Goal: Register for event/course

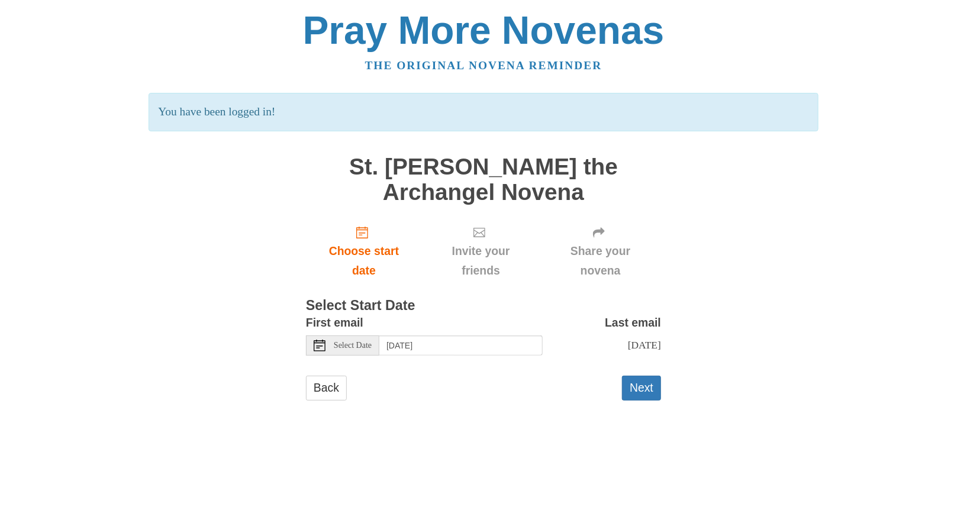
click at [323, 347] on icon at bounding box center [320, 346] width 12 height 12
click at [386, 252] on span "Choose start date" at bounding box center [364, 261] width 92 height 39
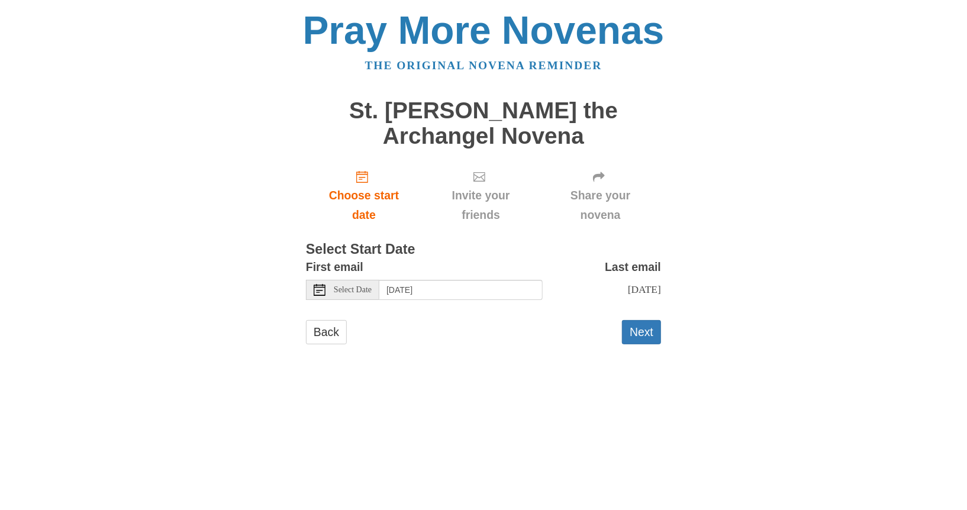
click at [321, 291] on icon at bounding box center [320, 290] width 12 height 12
click at [636, 334] on button "Next" at bounding box center [641, 332] width 39 height 24
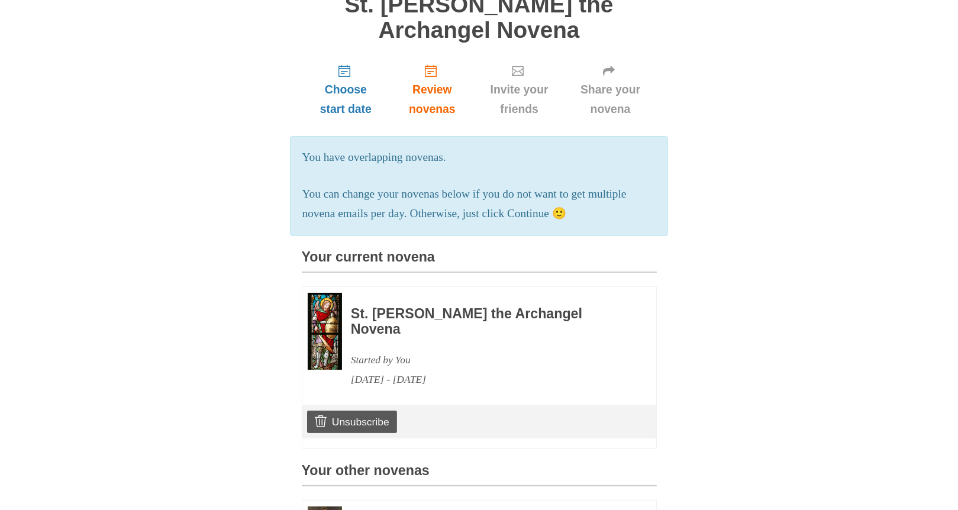
scroll to position [59, 0]
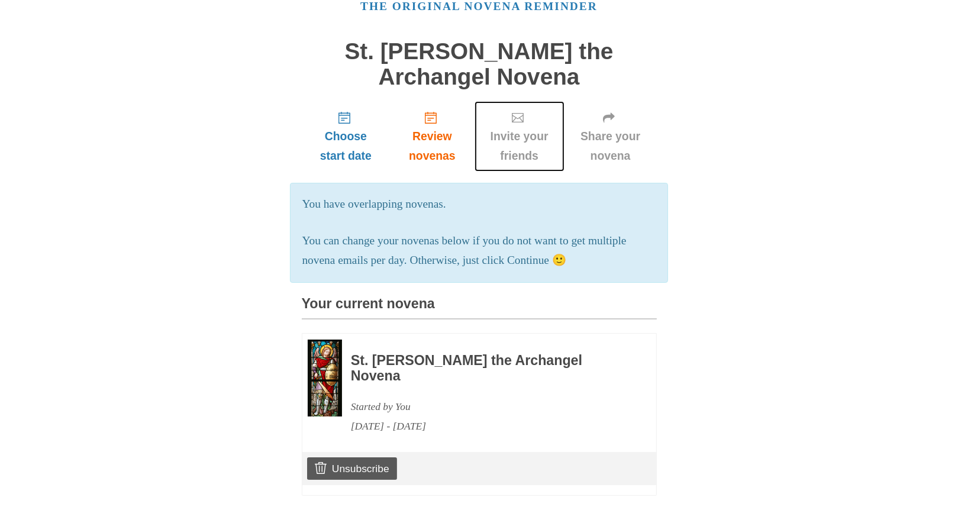
click at [533, 157] on span "Invite your friends" at bounding box center [520, 146] width 66 height 39
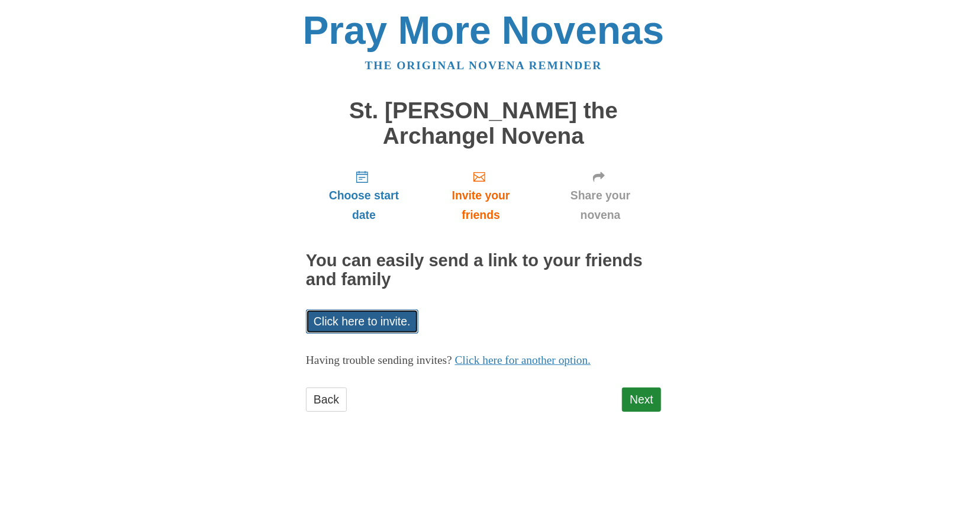
click at [366, 328] on link "Click here to invite." at bounding box center [362, 322] width 112 height 24
